Goal: Task Accomplishment & Management: Manage account settings

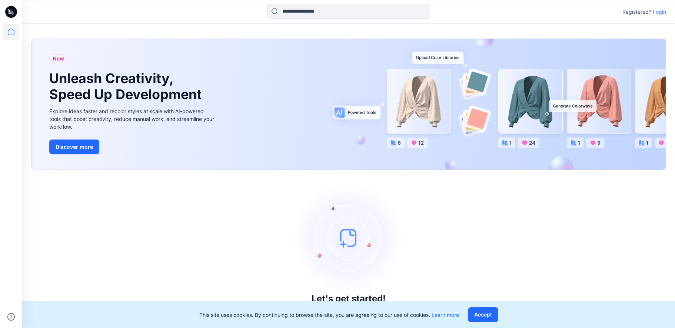
click at [10, 10] on icon at bounding box center [11, 12] width 12 height 12
click at [10, 29] on icon at bounding box center [11, 32] width 7 height 7
click at [484, 311] on button "Accept" at bounding box center [483, 314] width 30 height 15
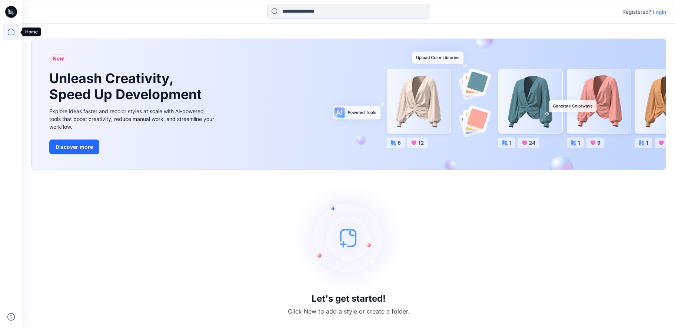
click at [12, 33] on icon at bounding box center [11, 32] width 16 height 16
click at [663, 13] on p "Login" at bounding box center [659, 12] width 13 height 8
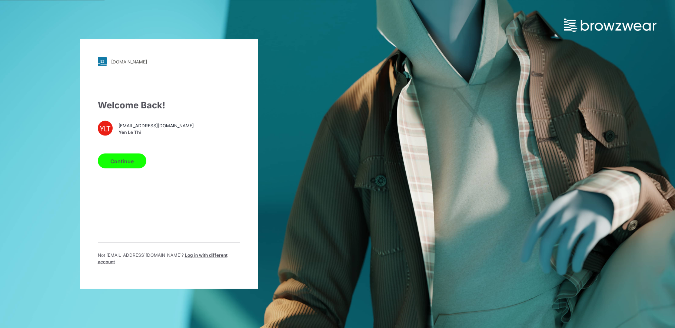
click at [133, 128] on span "[EMAIL_ADDRESS][DOMAIN_NAME]" at bounding box center [156, 125] width 75 height 7
click at [131, 162] on button "Continue" at bounding box center [122, 160] width 49 height 15
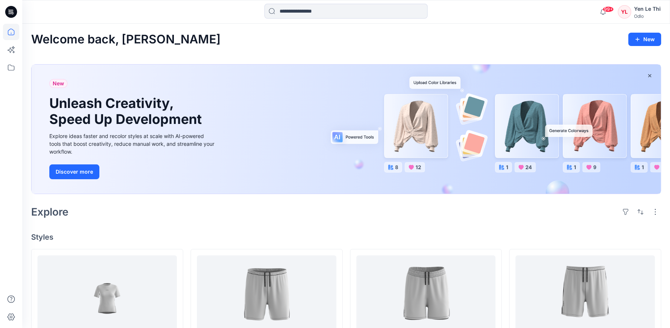
scroll to position [74, 0]
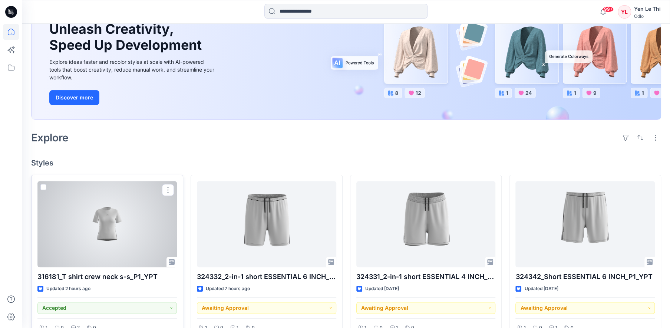
click at [116, 220] on div at bounding box center [106, 224] width 139 height 86
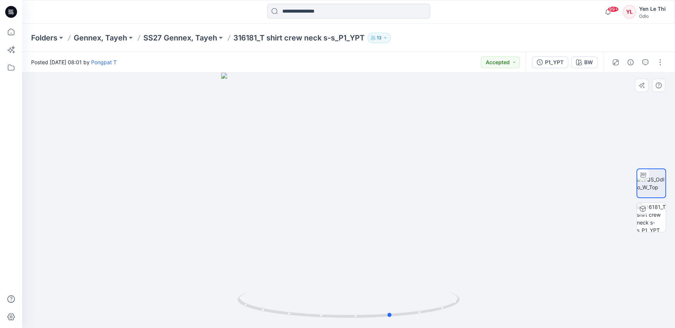
drag, startPoint x: 392, startPoint y: 269, endPoint x: 435, endPoint y: 275, distance: 43.1
click at [435, 275] on div at bounding box center [348, 200] width 653 height 255
click at [643, 61] on icon "button" at bounding box center [646, 62] width 6 height 6
